Goal: Information Seeking & Learning: Learn about a topic

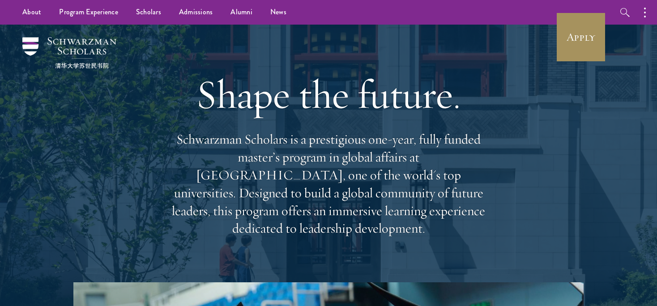
click at [574, 44] on link "Apply" at bounding box center [581, 37] width 50 height 50
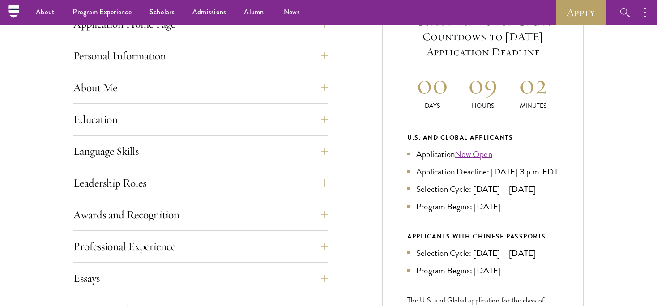
scroll to position [373, 0]
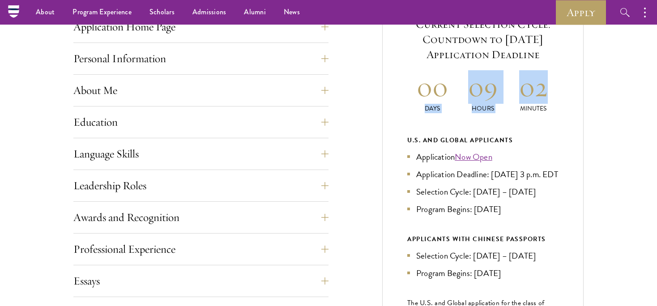
drag, startPoint x: 446, startPoint y: 86, endPoint x: 545, endPoint y: 84, distance: 99.4
click at [545, 84] on div "00 Days 09 Hours 02 Minutes" at bounding box center [482, 91] width 151 height 43
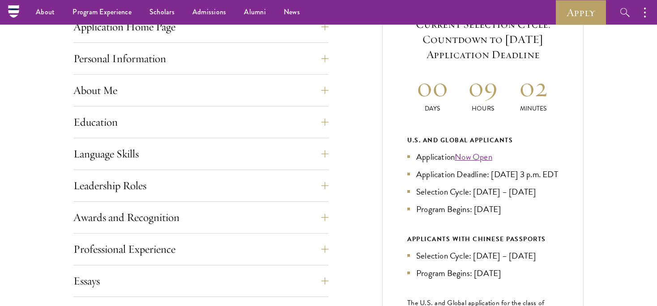
click at [545, 84] on h2 "02" at bounding box center [533, 87] width 51 height 34
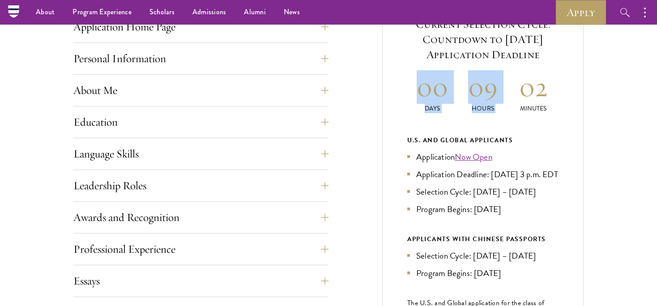
drag, startPoint x: 400, startPoint y: 102, endPoint x: 525, endPoint y: 100, distance: 124.5
click at [525, 101] on div "Current Selection Cycle: Countdown to September 10, 2025 Application Deadline 0…" at bounding box center [482, 210] width 201 height 442
click at [485, 110] on p "Hours" at bounding box center [483, 108] width 51 height 9
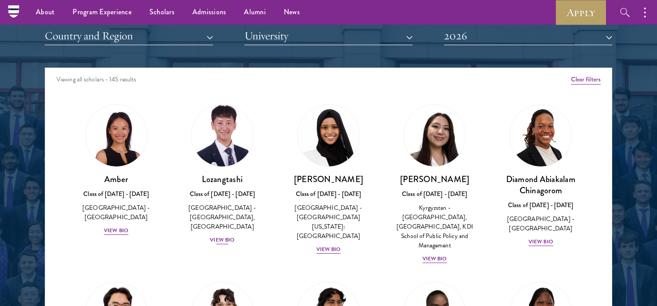
scroll to position [1041, 0]
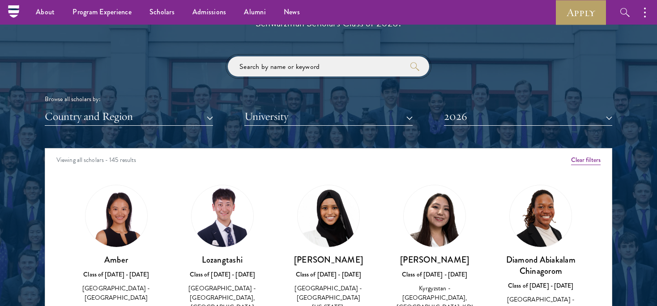
click at [271, 63] on input "search" at bounding box center [328, 66] width 201 height 20
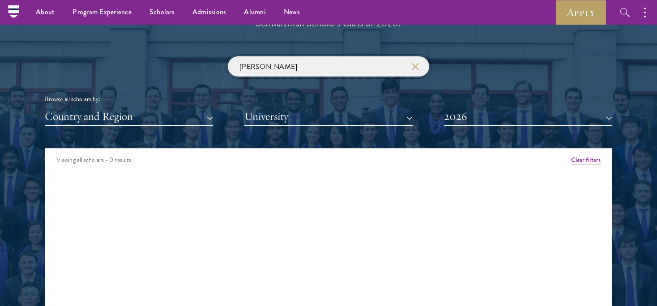
type input "[PERSON_NAME]"
click button "submit" at bounding box center [0, 0] width 0 height 0
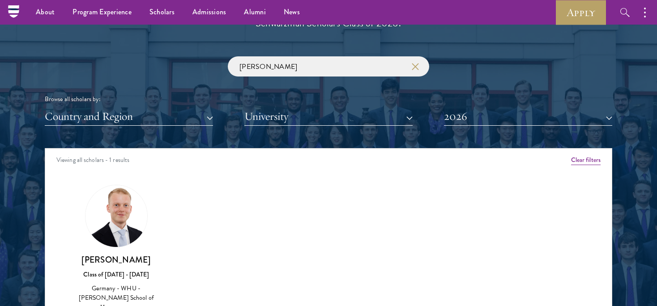
click at [129, 257] on h3 "[PERSON_NAME]" at bounding box center [116, 259] width 88 height 11
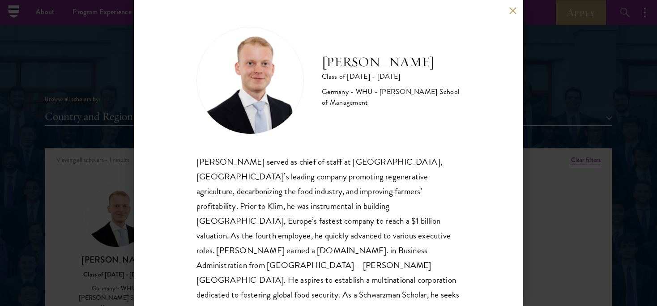
scroll to position [7, 0]
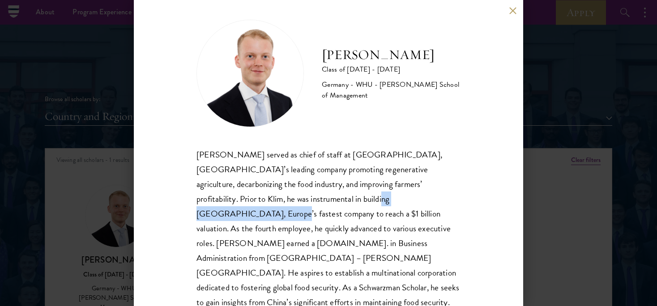
drag, startPoint x: 257, startPoint y: 201, endPoint x: 367, endPoint y: 201, distance: 109.7
click at [365, 201] on div "[PERSON_NAME] served as chief of staff at [GEOGRAPHIC_DATA], [GEOGRAPHIC_DATA]’…" at bounding box center [329, 236] width 264 height 178
click at [305, 213] on div "[PERSON_NAME] served as chief of staff at [GEOGRAPHIC_DATA], [GEOGRAPHIC_DATA]’…" at bounding box center [329, 236] width 264 height 178
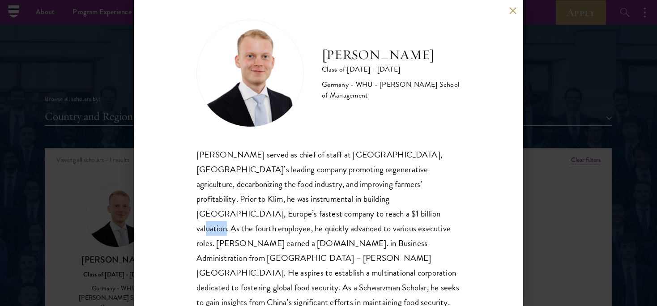
drag, startPoint x: 256, startPoint y: 219, endPoint x: 320, endPoint y: 218, distance: 64.0
click at [278, 218] on div "[PERSON_NAME] served as chief of staff at [GEOGRAPHIC_DATA], [GEOGRAPHIC_DATA]’…" at bounding box center [329, 236] width 264 height 178
click at [283, 221] on div "[PERSON_NAME] served as chief of staff at [GEOGRAPHIC_DATA], [GEOGRAPHIC_DATA]’…" at bounding box center [329, 236] width 264 height 178
drag, startPoint x: 245, startPoint y: 213, endPoint x: 297, endPoint y: 213, distance: 52.4
click at [297, 213] on div "[PERSON_NAME] served as chief of staff at [GEOGRAPHIC_DATA], [GEOGRAPHIC_DATA]’…" at bounding box center [329, 236] width 264 height 178
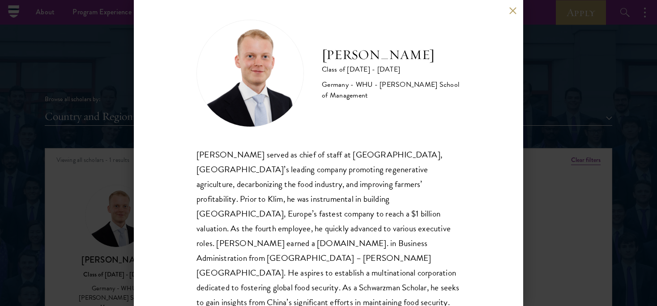
click at [260, 226] on div "[PERSON_NAME] served as chief of staff at [GEOGRAPHIC_DATA], [GEOGRAPHIC_DATA]’…" at bounding box center [329, 236] width 264 height 178
click at [514, 11] on button at bounding box center [513, 11] width 8 height 8
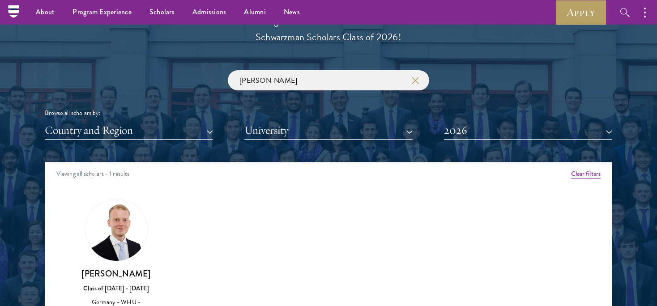
scroll to position [1011, 0]
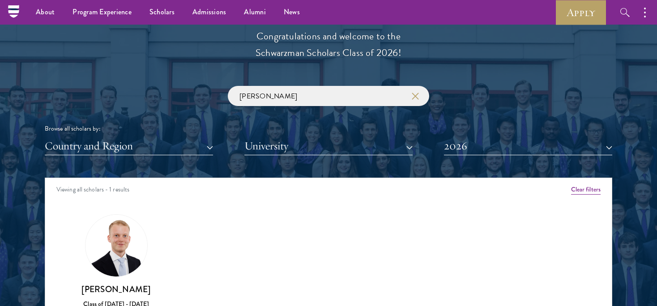
click at [417, 94] on icon "button" at bounding box center [415, 96] width 7 height 7
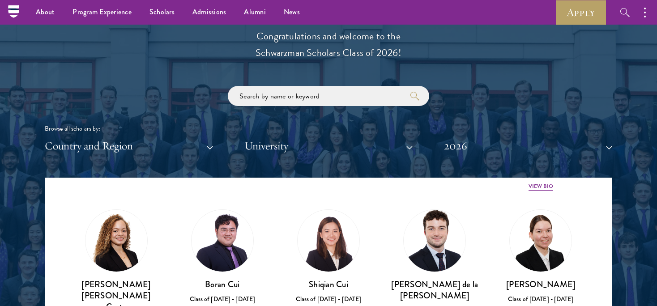
scroll to position [1018, 0]
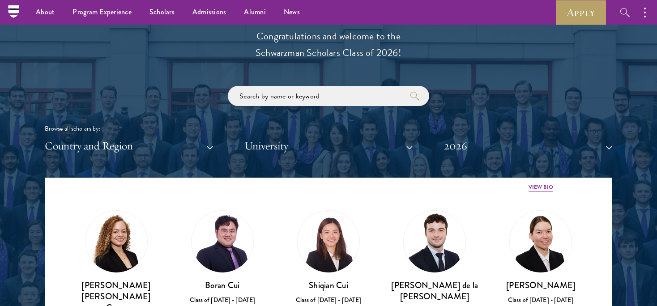
click at [436, 270] on div "[PERSON_NAME] de la [PERSON_NAME] Class of [DATE] - [DATE] [GEOGRAPHIC_DATA] - …" at bounding box center [435, 291] width 106 height 180
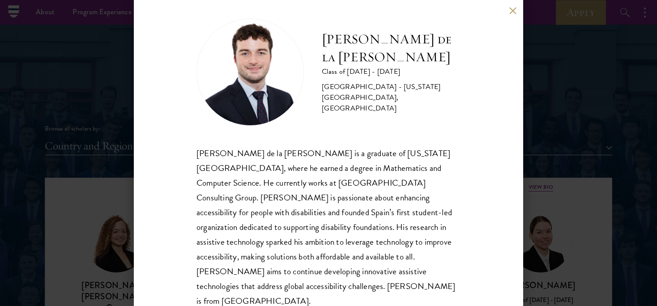
scroll to position [8, 0]
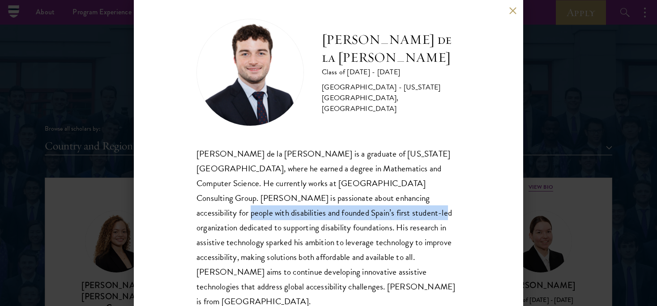
drag, startPoint x: 293, startPoint y: 206, endPoint x: 353, endPoint y: 201, distance: 60.6
click at [353, 201] on div "[PERSON_NAME] de la [PERSON_NAME] is a graduate of [US_STATE][GEOGRAPHIC_DATA],…" at bounding box center [329, 227] width 264 height 163
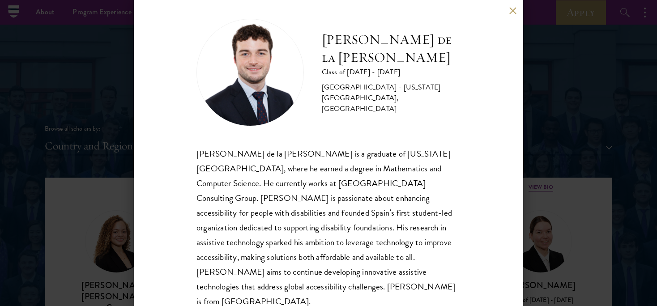
click at [339, 207] on span "[PERSON_NAME] de la [PERSON_NAME] is a graduate of [US_STATE][GEOGRAPHIC_DATA],…" at bounding box center [326, 227] width 259 height 161
drag, startPoint x: 272, startPoint y: 207, endPoint x: 294, endPoint y: 207, distance: 21.5
click at [294, 207] on span "[PERSON_NAME] de la [PERSON_NAME] is a graduate of [US_STATE][GEOGRAPHIC_DATA],…" at bounding box center [326, 227] width 259 height 161
click at [296, 221] on div "[PERSON_NAME] de la [PERSON_NAME] is a graduate of [US_STATE][GEOGRAPHIC_DATA],…" at bounding box center [329, 227] width 264 height 163
drag, startPoint x: 276, startPoint y: 220, endPoint x: 310, endPoint y: 221, distance: 34.5
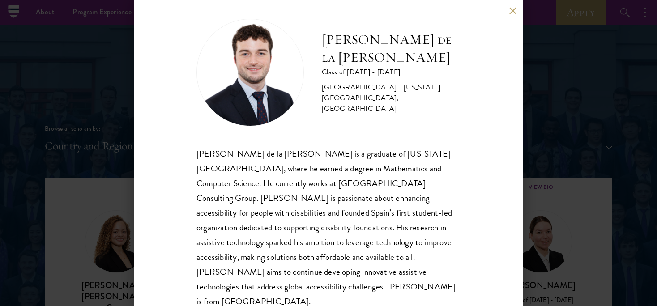
click at [292, 220] on div "[PERSON_NAME] de la [PERSON_NAME] is a graduate of [US_STATE][GEOGRAPHIC_DATA],…" at bounding box center [329, 227] width 264 height 163
click at [299, 238] on span "[PERSON_NAME] de la [PERSON_NAME] is a graduate of [US_STATE][GEOGRAPHIC_DATA],…" at bounding box center [326, 227] width 259 height 161
click at [564, 74] on div "[PERSON_NAME] de la [PERSON_NAME] Class of [DATE] - [DATE] [GEOGRAPHIC_DATA] - …" at bounding box center [328, 153] width 657 height 306
